Goal: Communication & Community: Ask a question

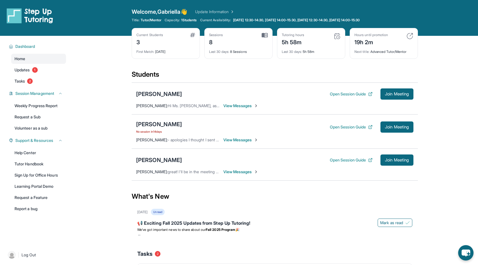
click at [307, 43] on div "Tutoring hours 5h 58m" at bounding box center [311, 39] width 59 height 13
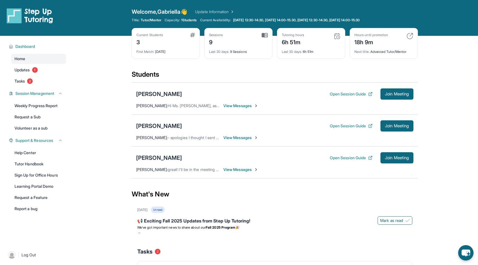
click at [230, 139] on span "View Messages" at bounding box center [240, 138] width 35 height 6
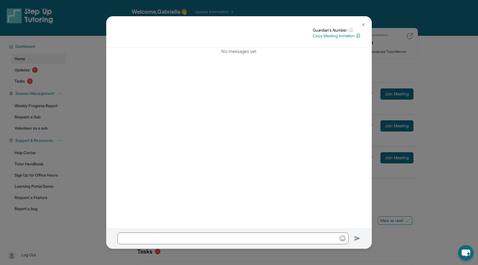
click at [229, 138] on div "No messages yet" at bounding box center [239, 138] width 266 height 180
click at [364, 23] on img at bounding box center [363, 24] width 4 height 4
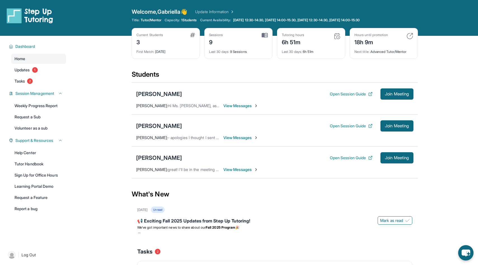
click at [111, 182] on main "Current Students 3 First Match : 1 month ago Sessions 9 Last 30 days : 9 Sessio…" at bounding box center [275, 190] width 407 height 309
drag, startPoint x: 181, startPoint y: 20, endPoint x: 211, endPoint y: 20, distance: 29.4
click at [211, 20] on div "Title: Tutor/Mentor Capacity: 1 Students Current Availability: Monday 12:30-14:…" at bounding box center [275, 20] width 286 height 4
